Goal: Information Seeking & Learning: Learn about a topic

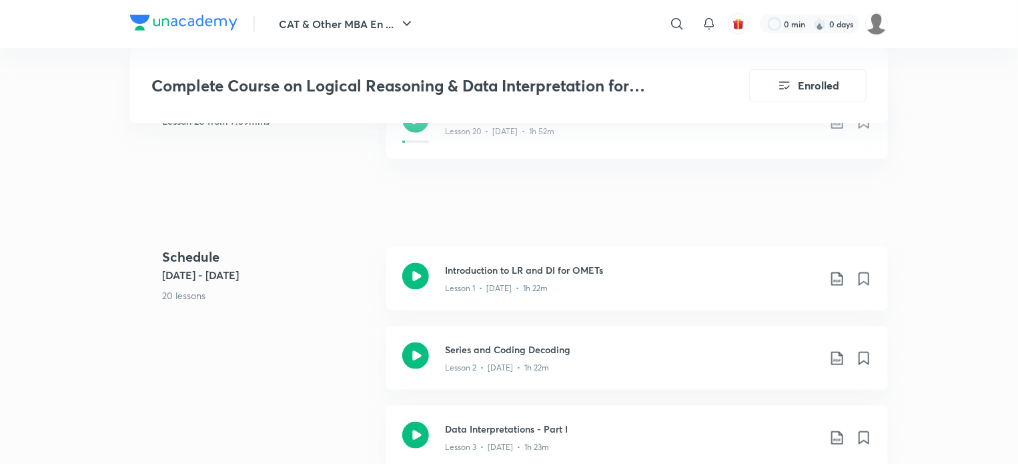
scroll to position [714, 0]
click at [480, 280] on div "Lesson 1 • [DATE] • 1h 22m" at bounding box center [632, 286] width 374 height 17
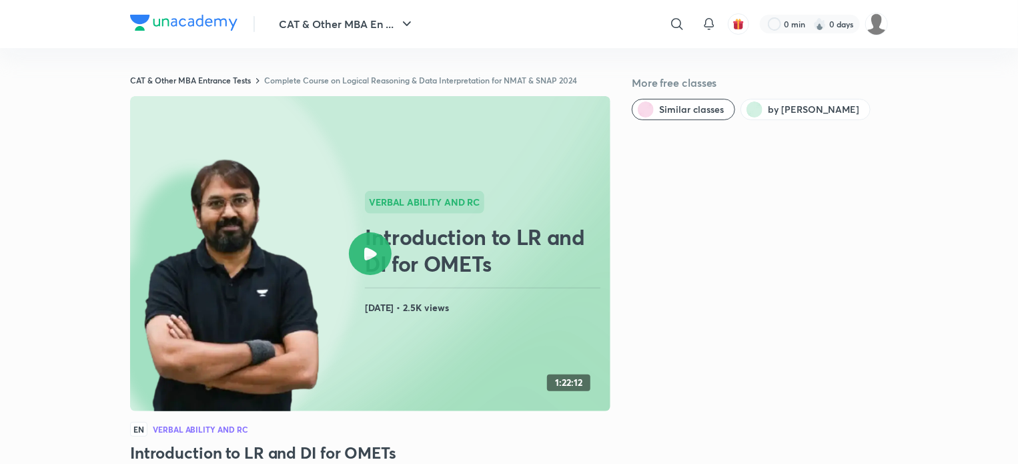
click at [426, 79] on link "Complete Course on Logical Reasoning & Data Interpretation for NMAT & SNAP 2024" at bounding box center [420, 80] width 313 height 11
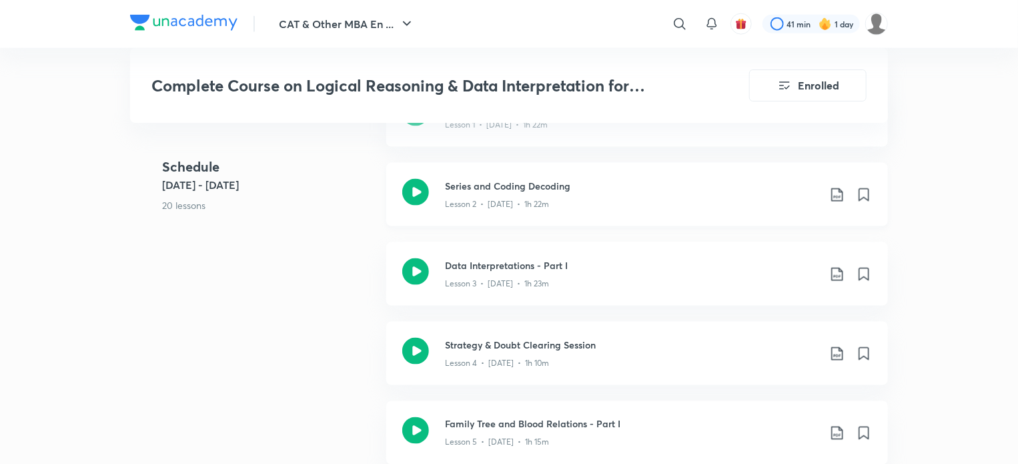
scroll to position [872, 0]
click at [553, 187] on h3 "Series and Coding Decoding" at bounding box center [632, 187] width 374 height 14
